Goal: Information Seeking & Learning: Learn about a topic

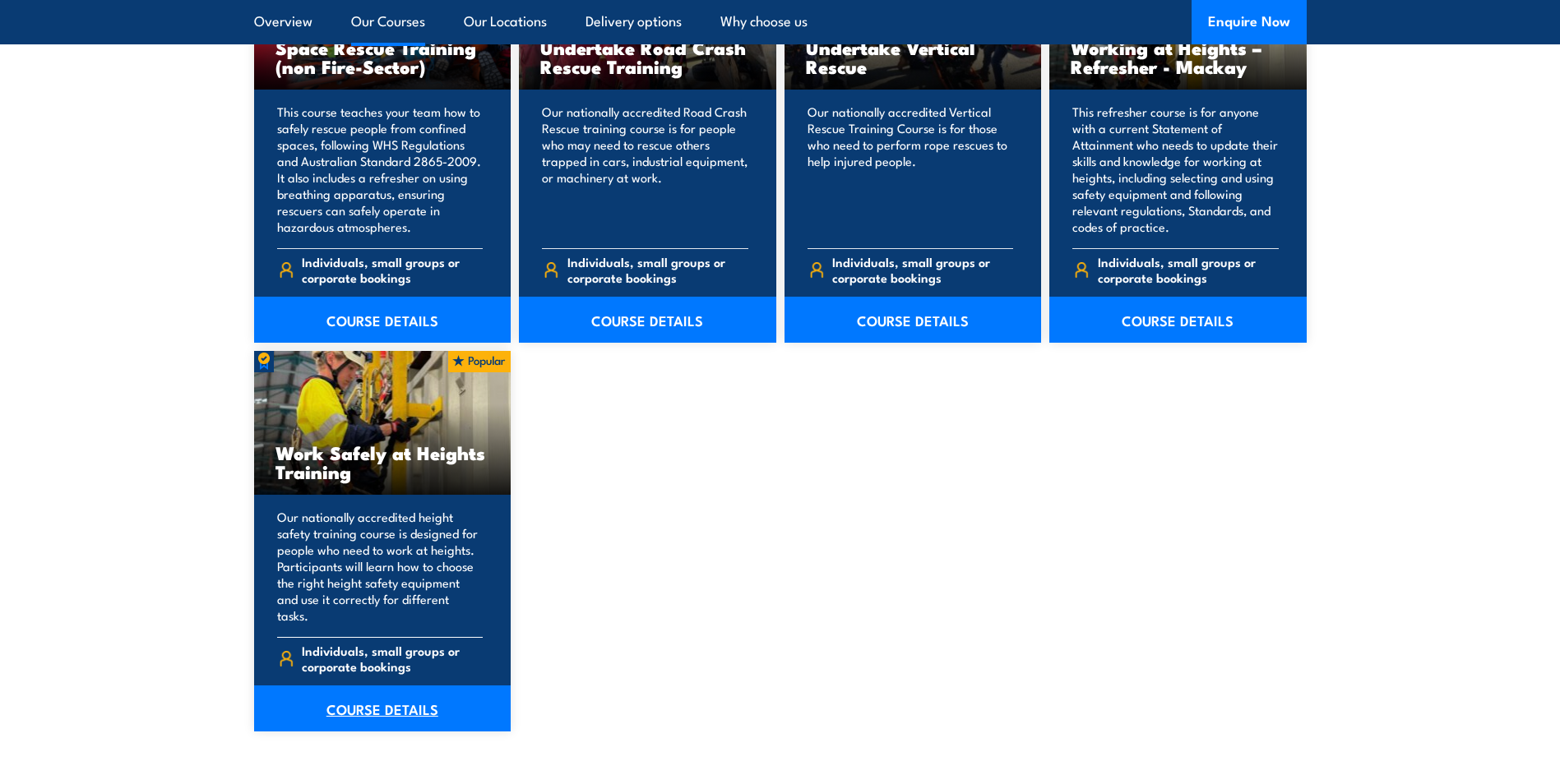
scroll to position [1891, 0]
drag, startPoint x: 374, startPoint y: 689, endPoint x: 587, endPoint y: 660, distance: 215.0
click at [374, 689] on link "COURSE DETAILS" at bounding box center [383, 708] width 258 height 46
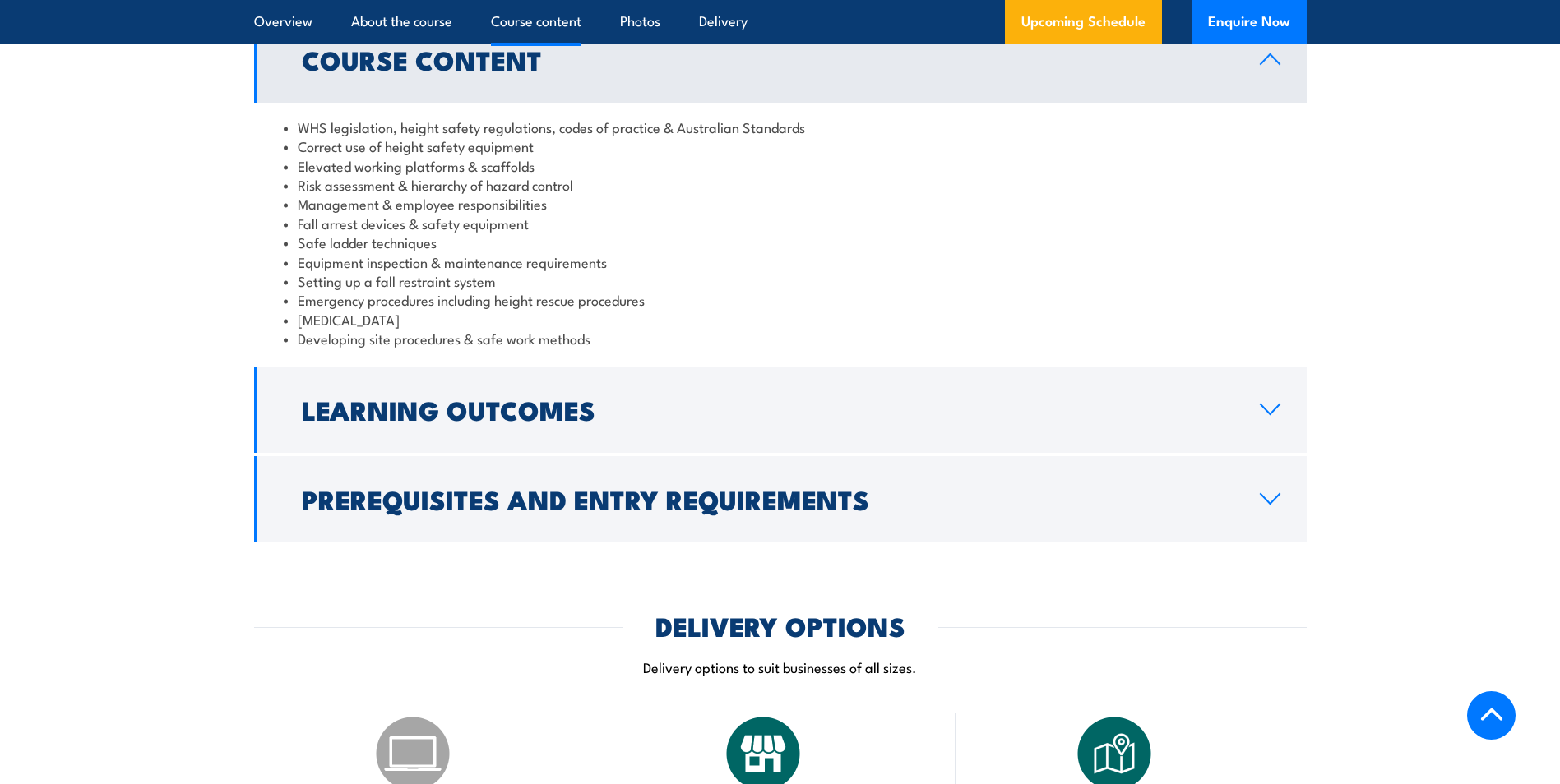
scroll to position [1397, 0]
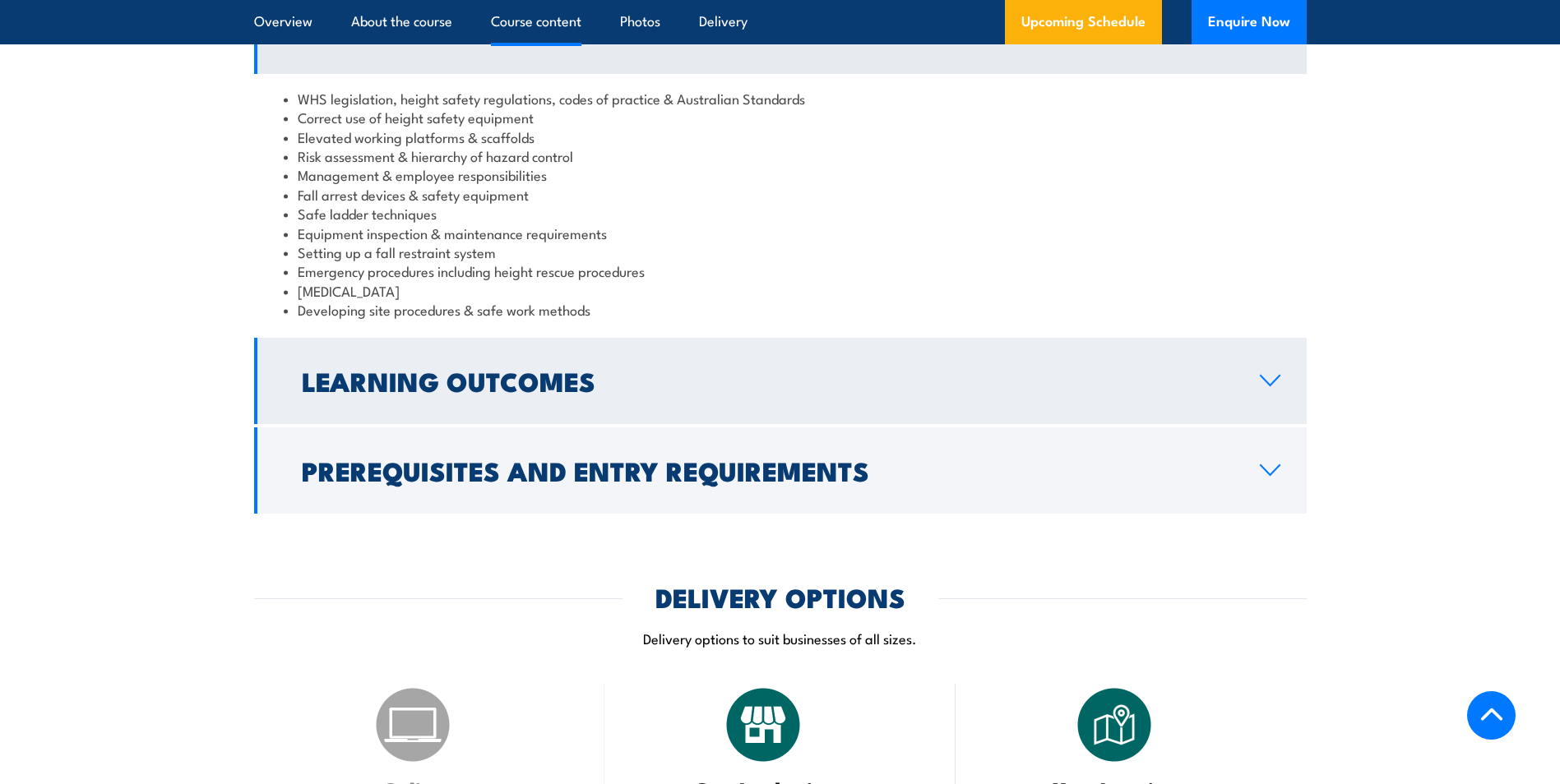
click at [659, 355] on link "Learning Outcomes" at bounding box center [780, 381] width 1053 height 86
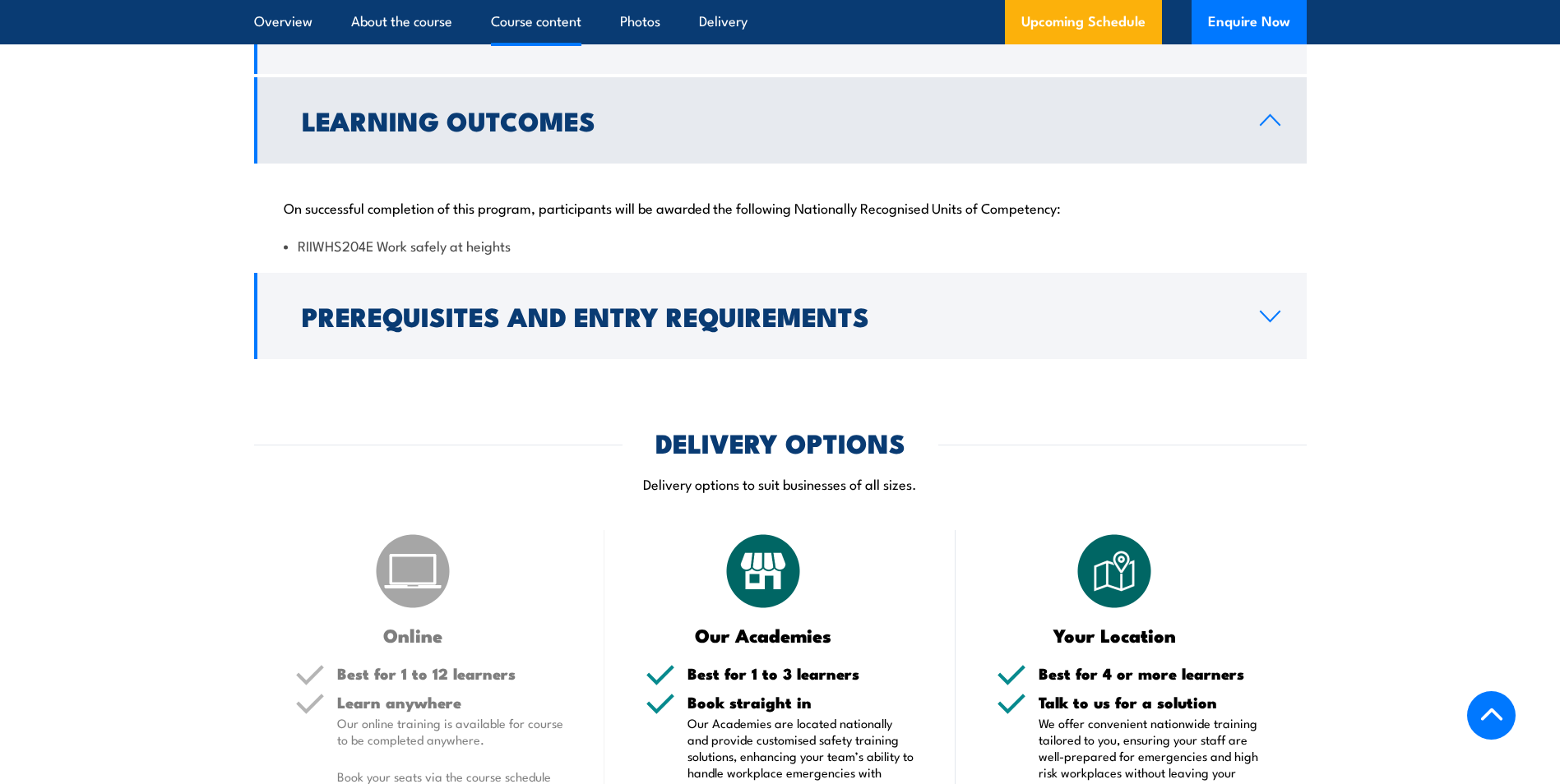
click at [678, 133] on link "Learning Outcomes" at bounding box center [780, 120] width 1053 height 86
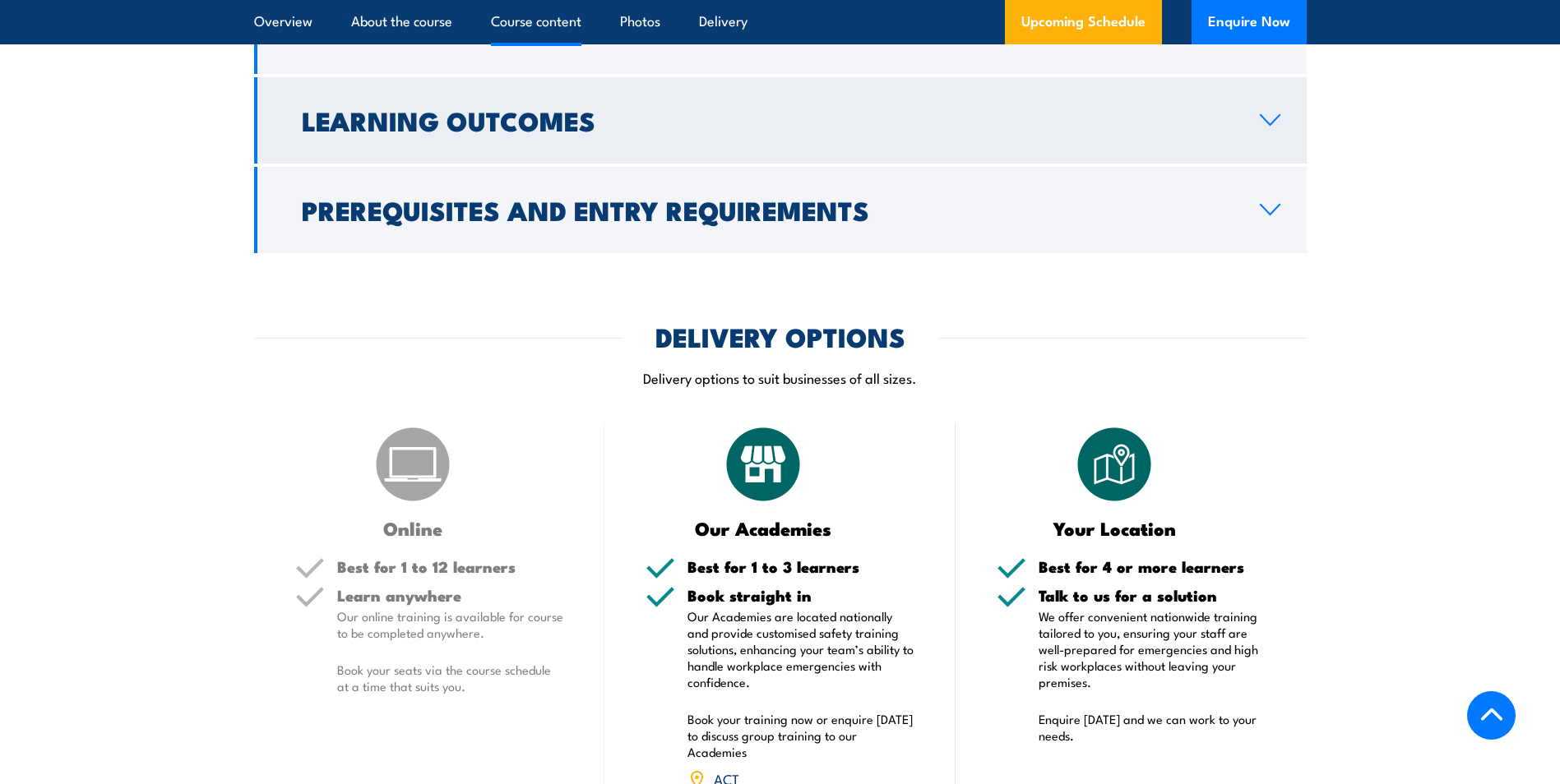
click at [678, 133] on link "Learning Outcomes" at bounding box center [780, 120] width 1053 height 86
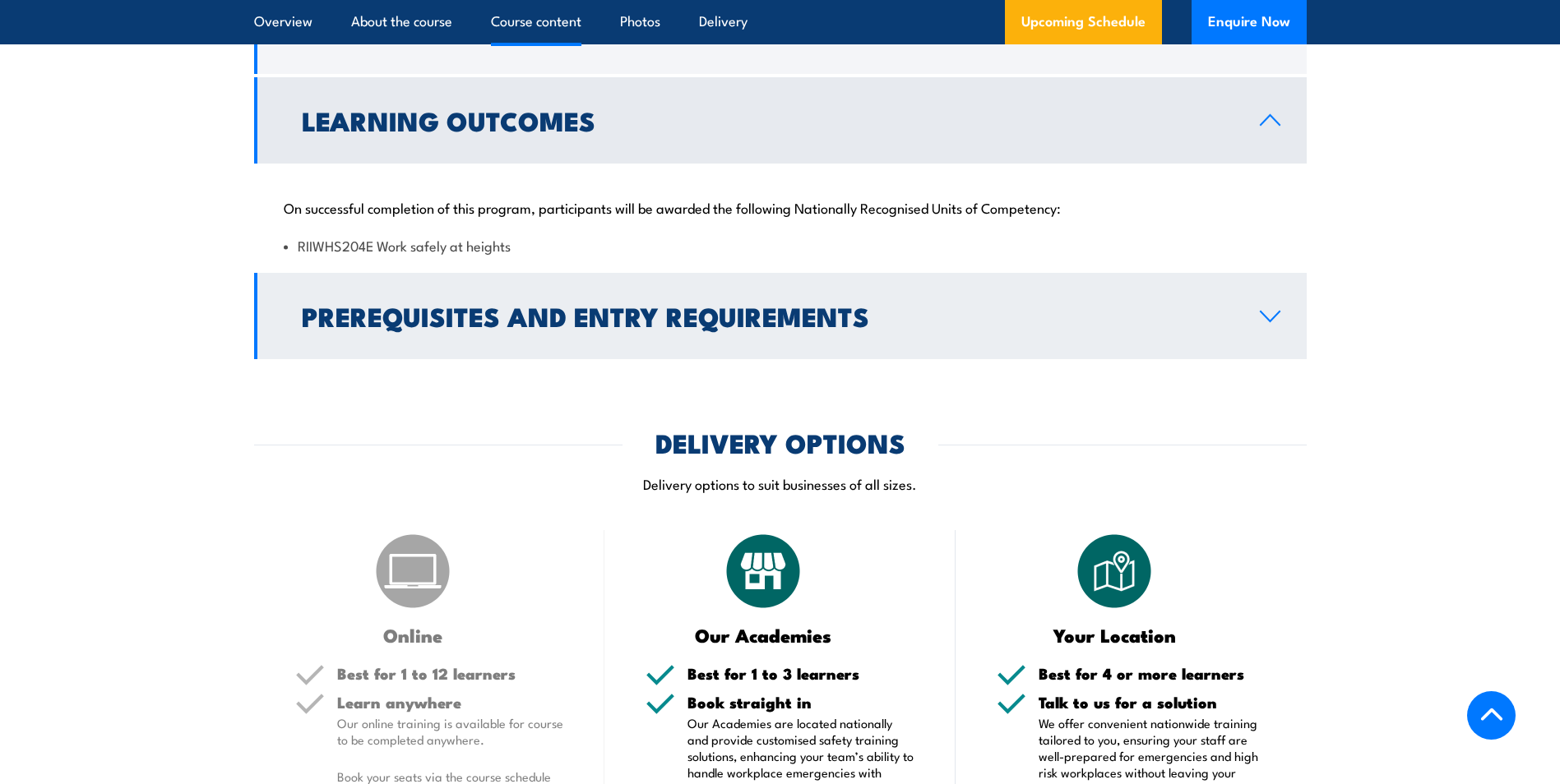
click at [1122, 279] on link "Prerequisites and Entry Requirements" at bounding box center [780, 316] width 1053 height 86
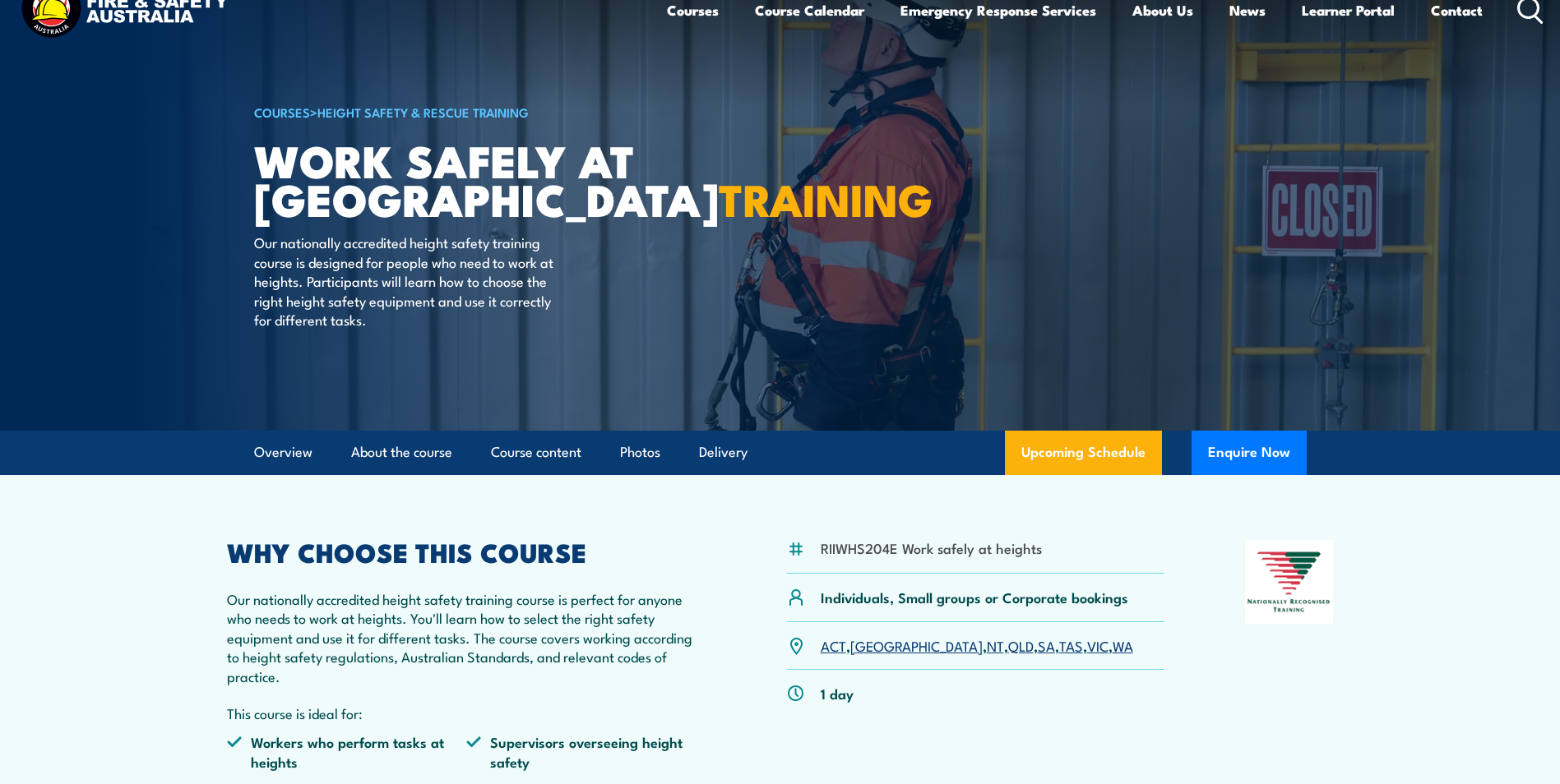
scroll to position [0, 0]
